Goal: Find specific page/section: Find specific page/section

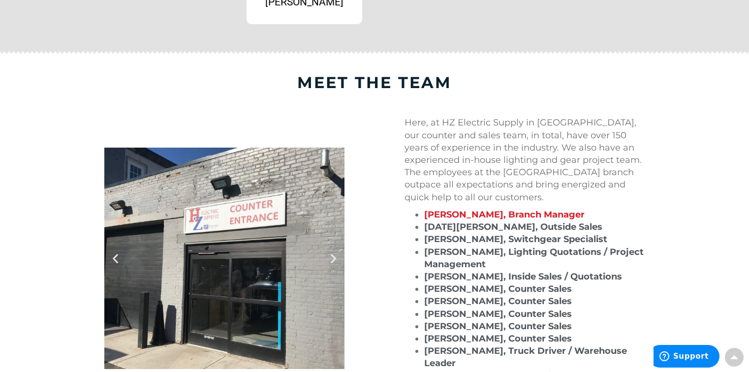
scroll to position [1033, 0]
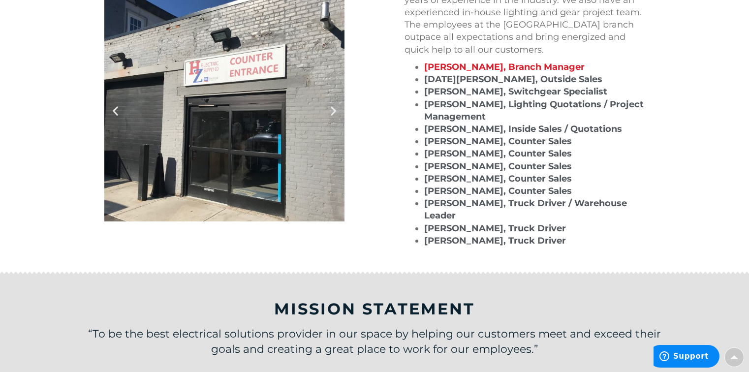
click at [336, 108] on icon "Next slide" at bounding box center [333, 110] width 12 height 12
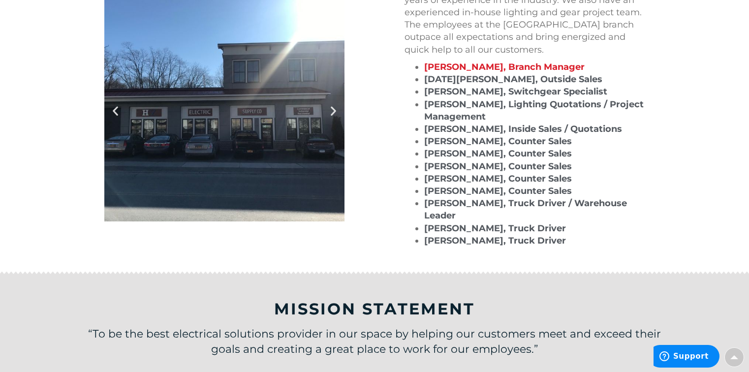
scroll to position [934, 0]
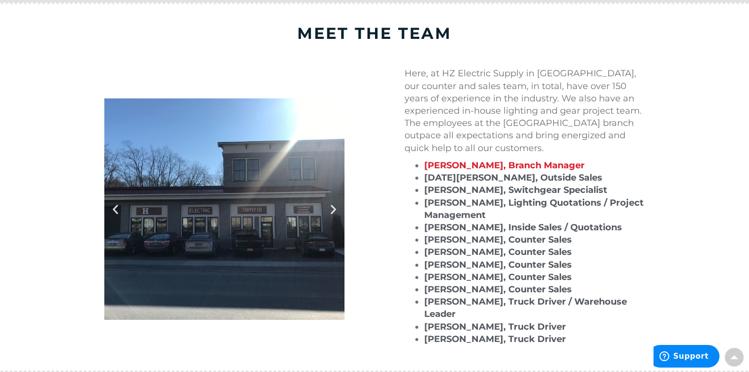
click at [252, 185] on div at bounding box center [224, 208] width 240 height 221
click at [336, 206] on icon "Next slide" at bounding box center [333, 209] width 12 height 12
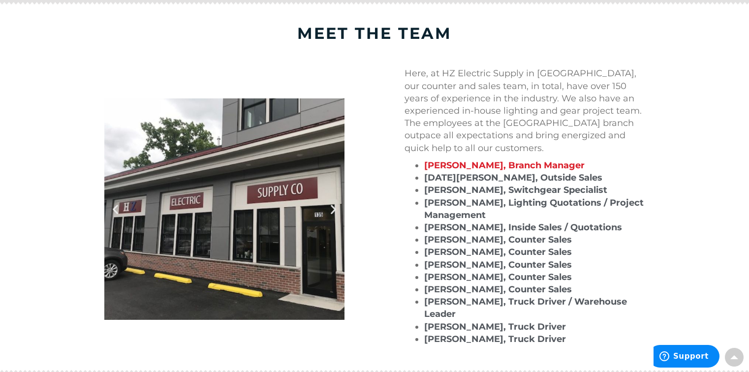
click at [336, 206] on icon "Next slide" at bounding box center [333, 209] width 12 height 12
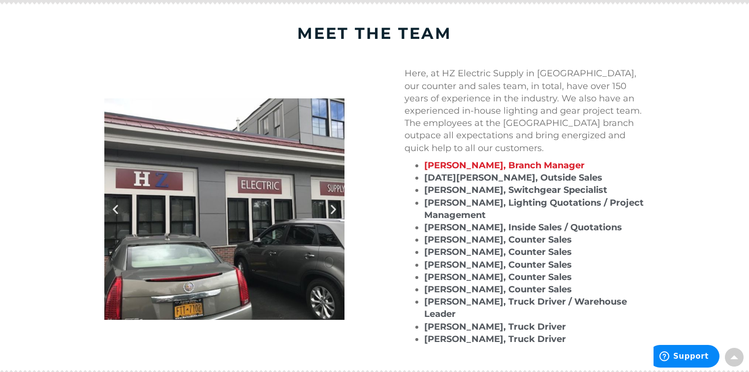
click at [336, 205] on icon "Next slide" at bounding box center [333, 209] width 12 height 12
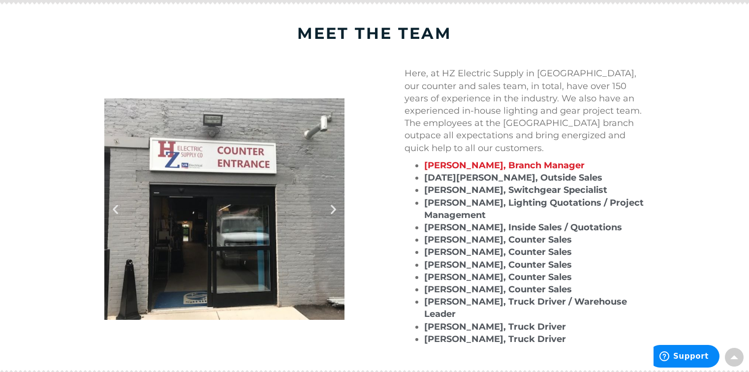
click at [336, 205] on icon "Next slide" at bounding box center [333, 209] width 12 height 12
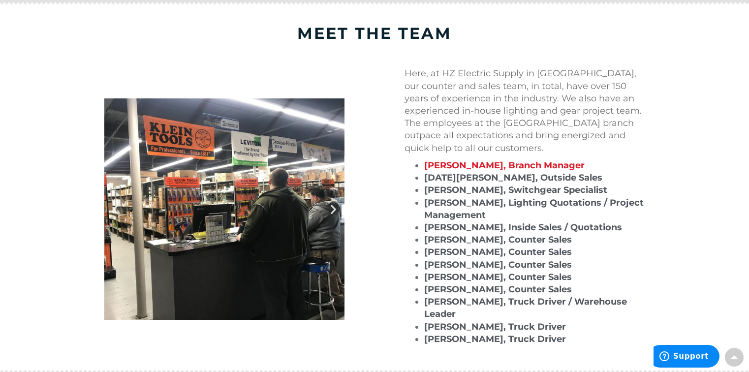
click at [336, 205] on icon "Next slide" at bounding box center [333, 209] width 12 height 12
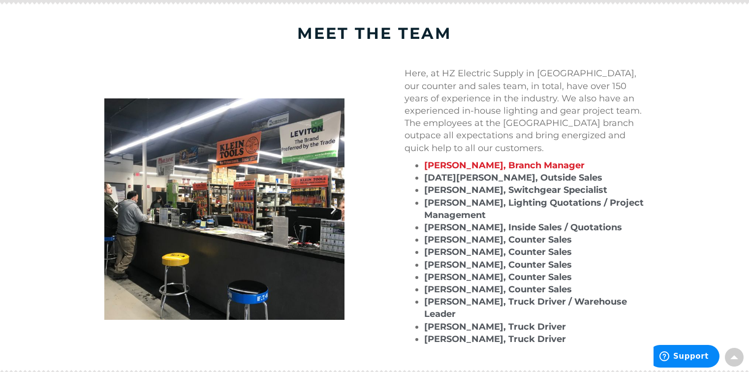
click at [336, 205] on icon "Next slide" at bounding box center [333, 209] width 12 height 12
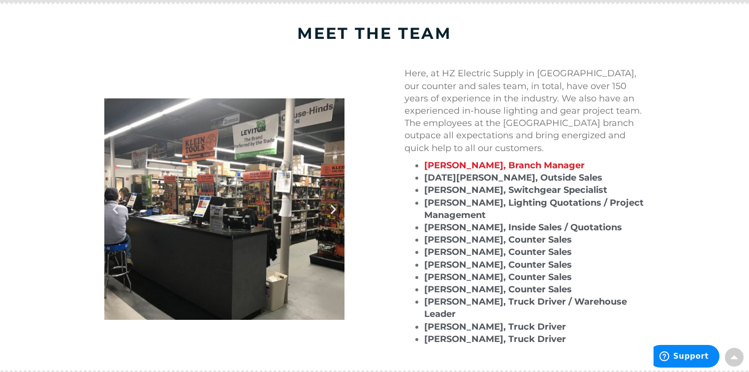
click at [336, 205] on icon "Next slide" at bounding box center [333, 209] width 12 height 12
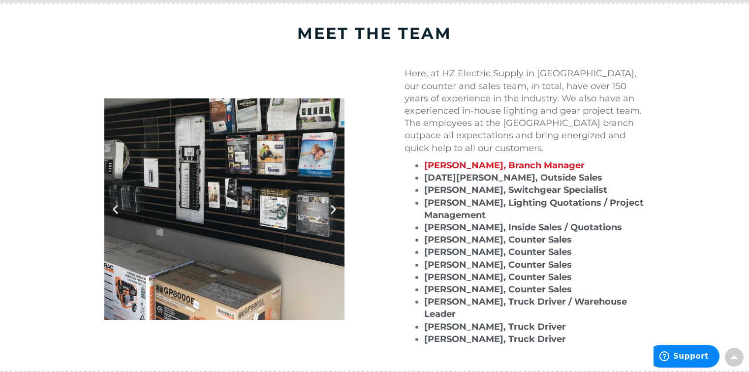
click at [336, 205] on icon "Next slide" at bounding box center [333, 209] width 12 height 12
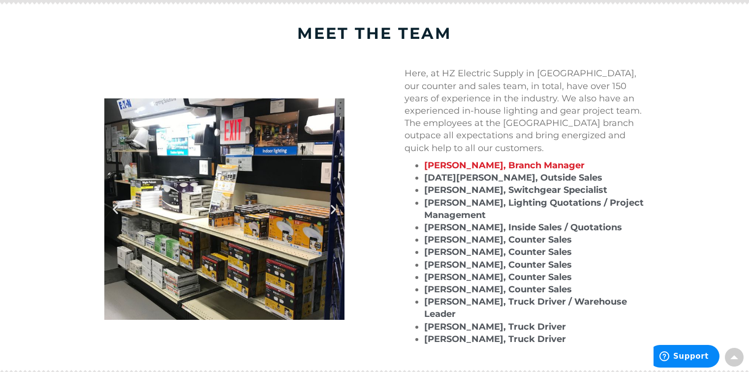
click at [336, 205] on icon "Next slide" at bounding box center [333, 209] width 12 height 12
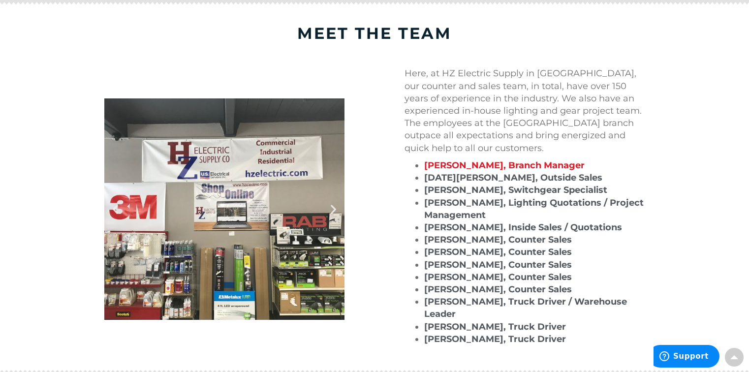
click at [336, 205] on icon "Next slide" at bounding box center [333, 209] width 12 height 12
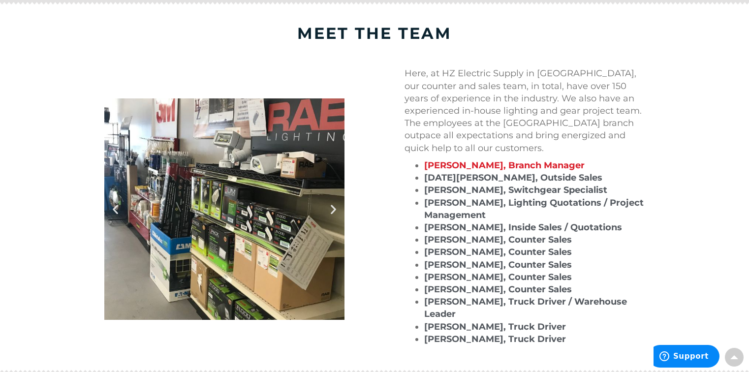
click at [336, 205] on icon "Next slide" at bounding box center [333, 209] width 12 height 12
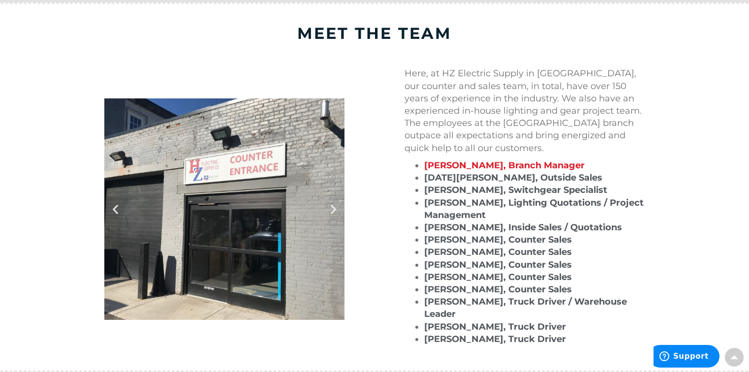
click at [336, 205] on icon "Next slide" at bounding box center [333, 209] width 12 height 12
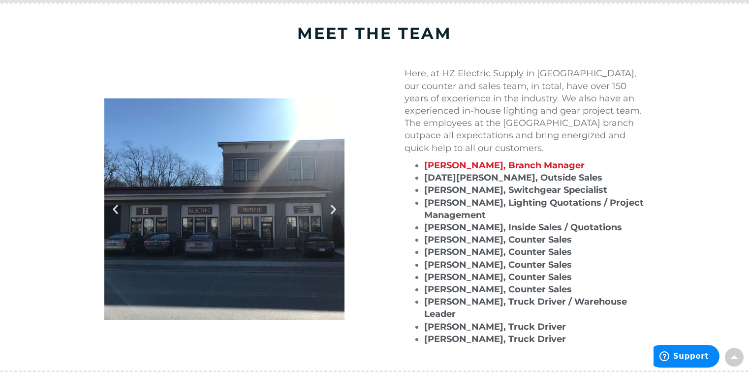
click at [219, 204] on div at bounding box center [224, 208] width 240 height 221
drag, startPoint x: 218, startPoint y: 208, endPoint x: 170, endPoint y: 39, distance: 175.6
click at [170, 40] on h4 "meet the team" at bounding box center [374, 33] width 551 height 19
